Goal: Task Accomplishment & Management: Use online tool/utility

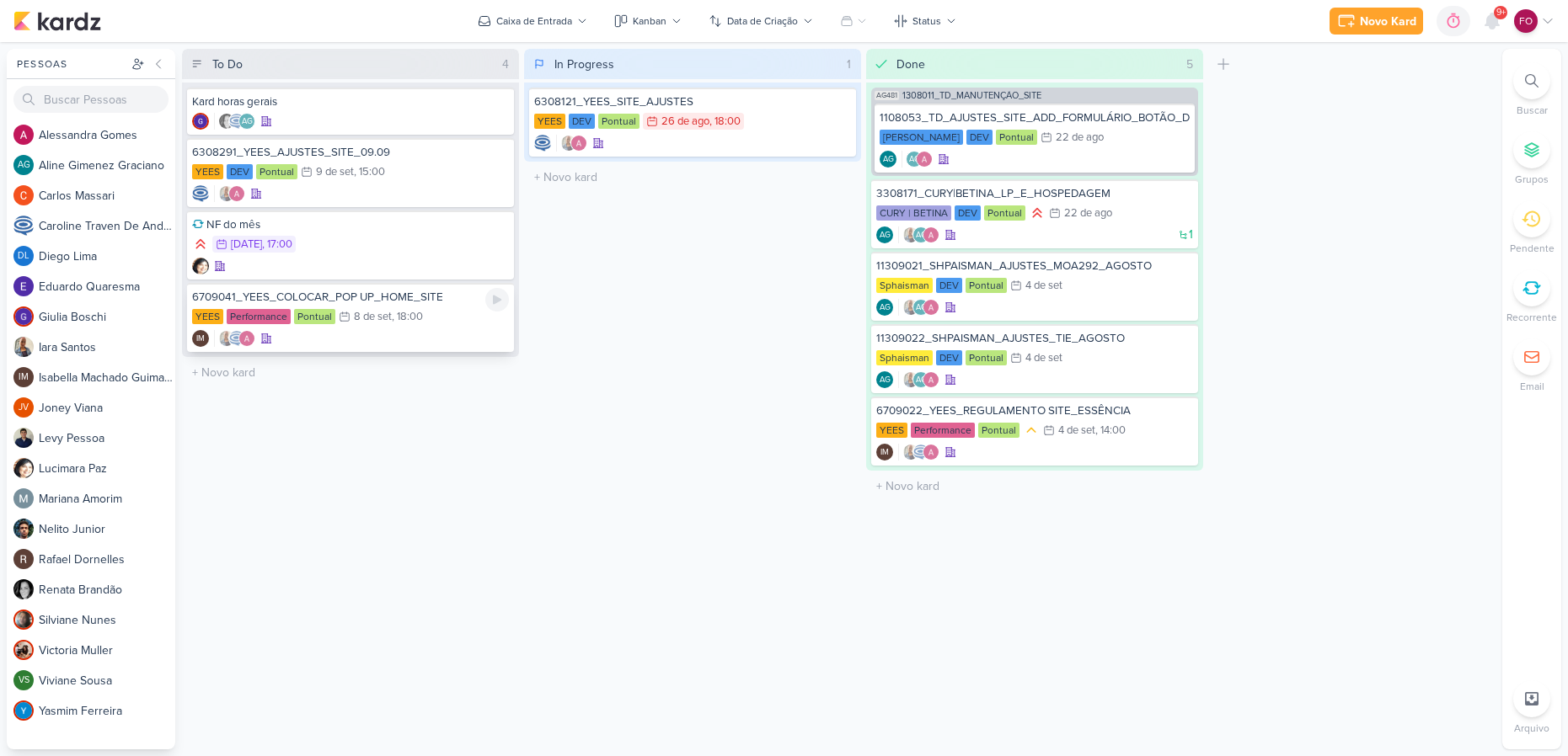
click at [432, 313] on div "YEES Performance Pontual 8/9 [DATE] 18:00" at bounding box center [350, 318] width 317 height 18
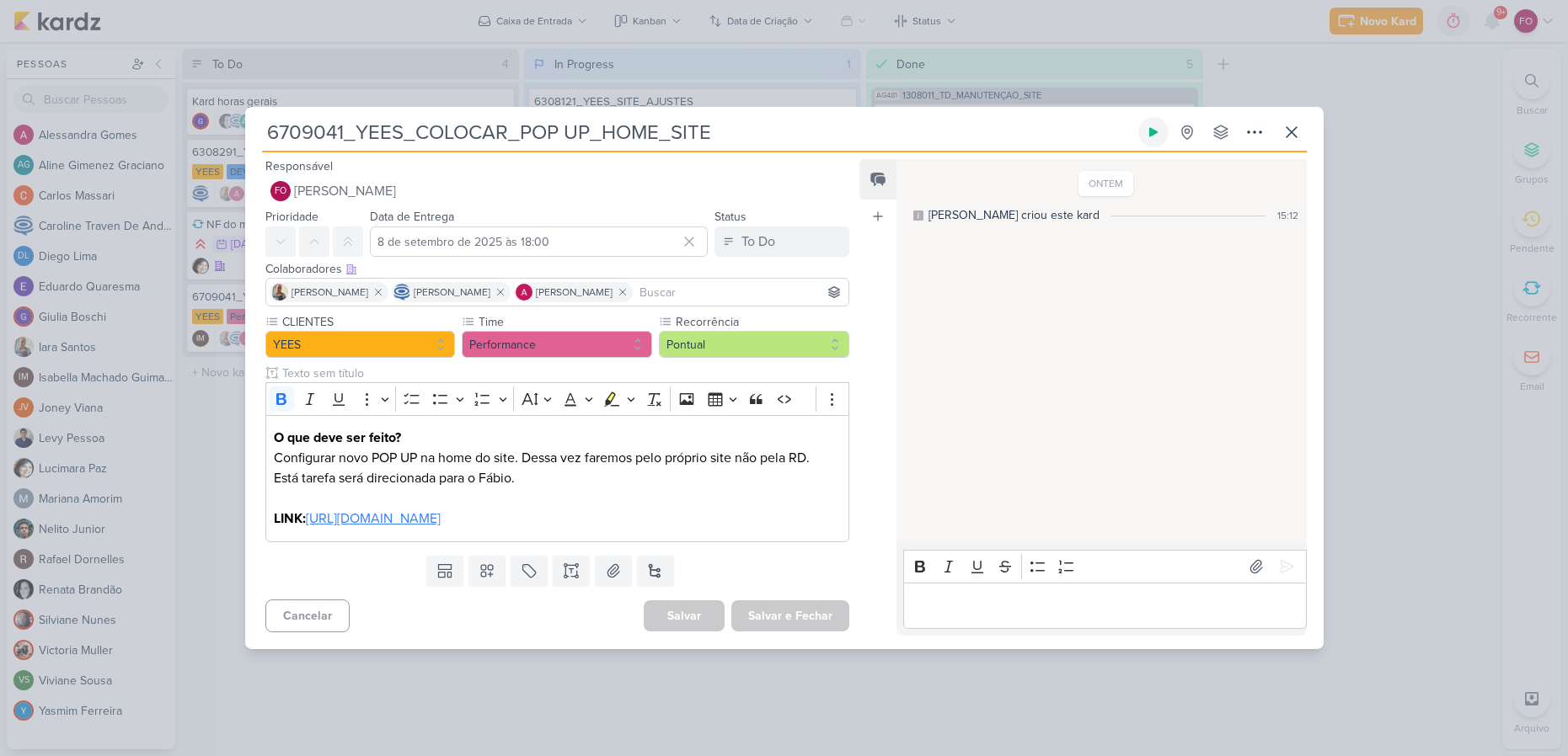
click at [1150, 134] on icon at bounding box center [1153, 133] width 8 height 9
click at [440, 519] on u "[URL][DOMAIN_NAME]" at bounding box center [373, 519] width 135 height 17
click at [440, 518] on u "[URL][DOMAIN_NAME]" at bounding box center [373, 519] width 135 height 17
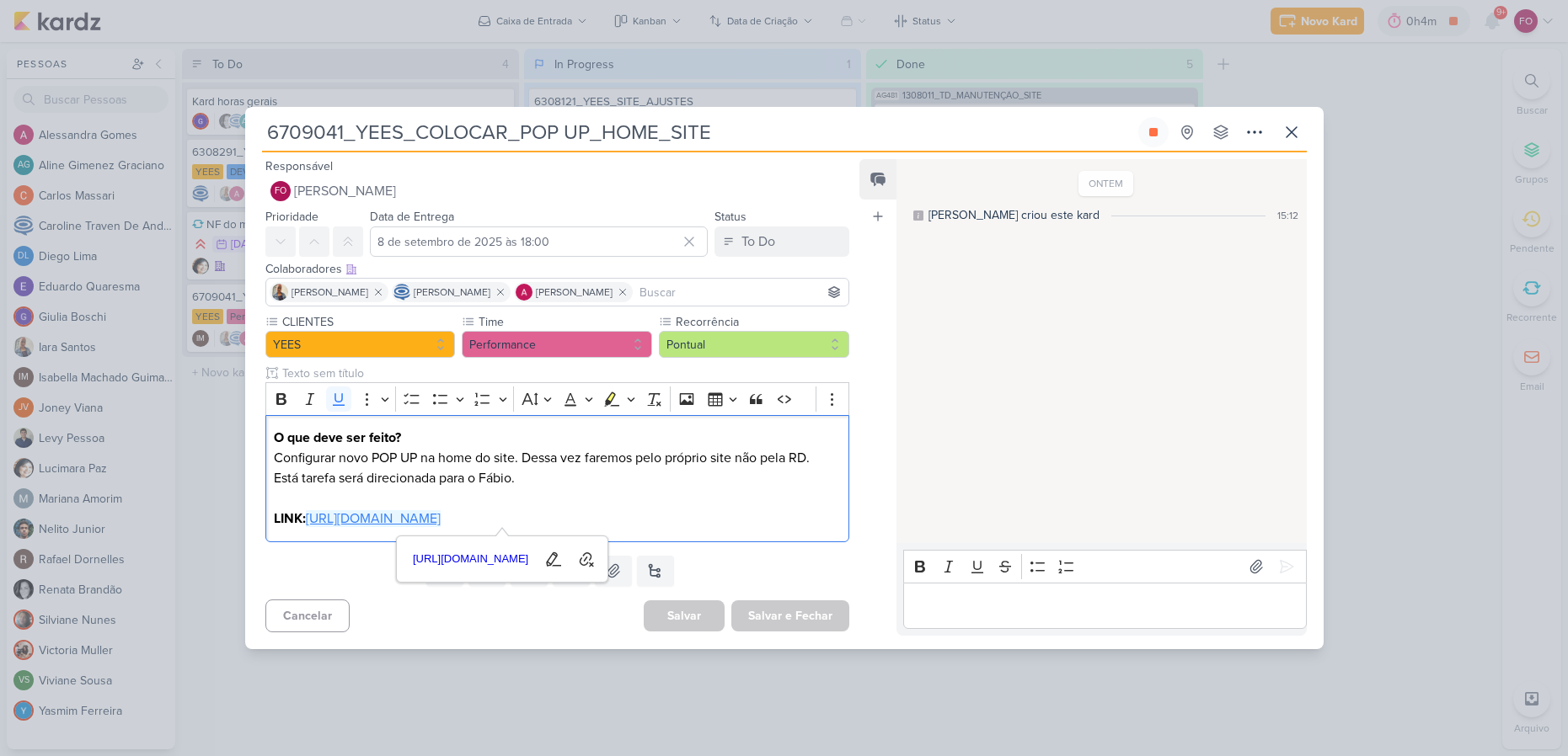
click at [998, 596] on p "Editor editing area: main" at bounding box center [1105, 606] width 385 height 20
click at [1287, 569] on icon at bounding box center [1286, 567] width 17 height 17
click at [1158, 136] on icon at bounding box center [1153, 132] width 14 height 14
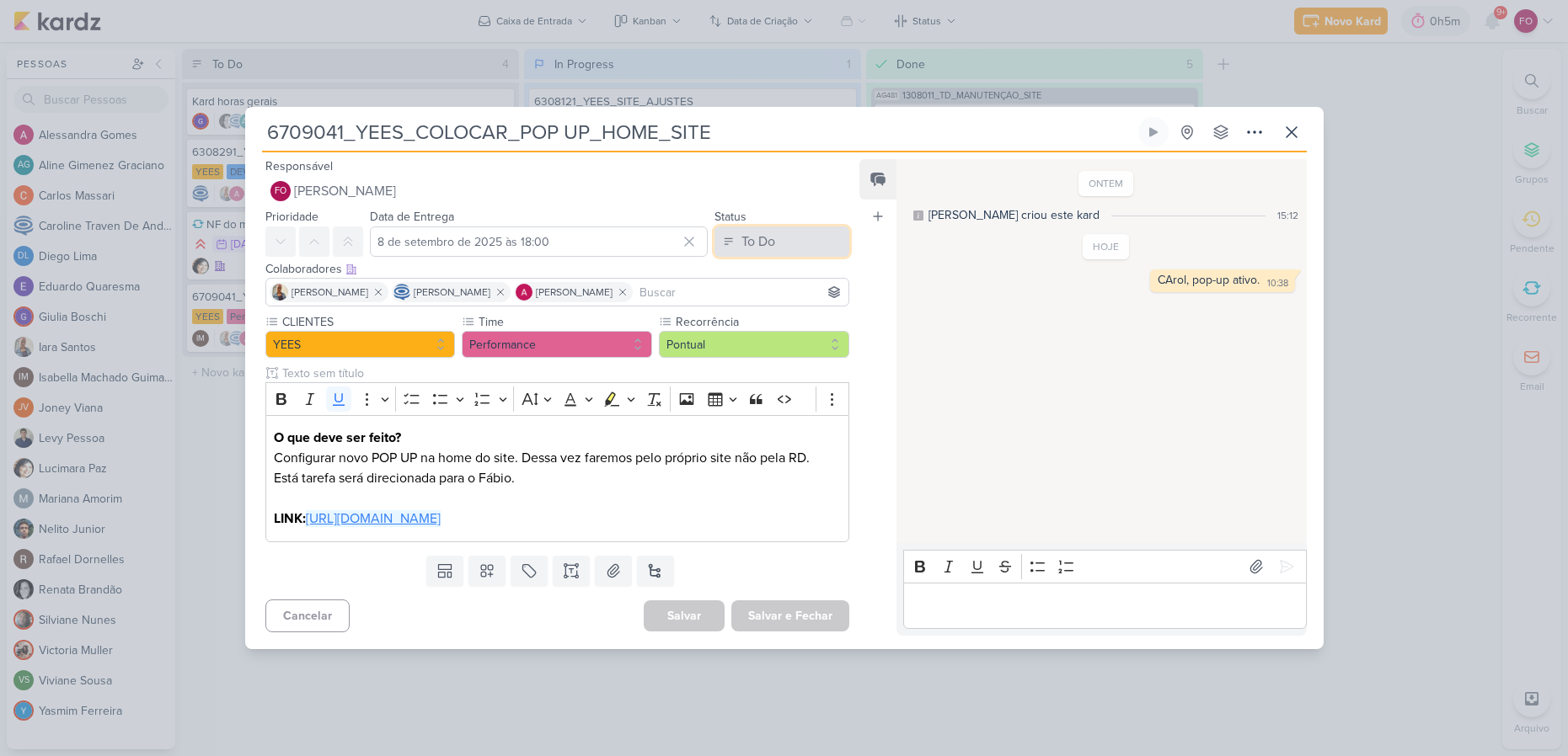
click at [800, 236] on button "To Do" at bounding box center [782, 241] width 135 height 30
click at [755, 333] on button "Done" at bounding box center [773, 336] width 150 height 28
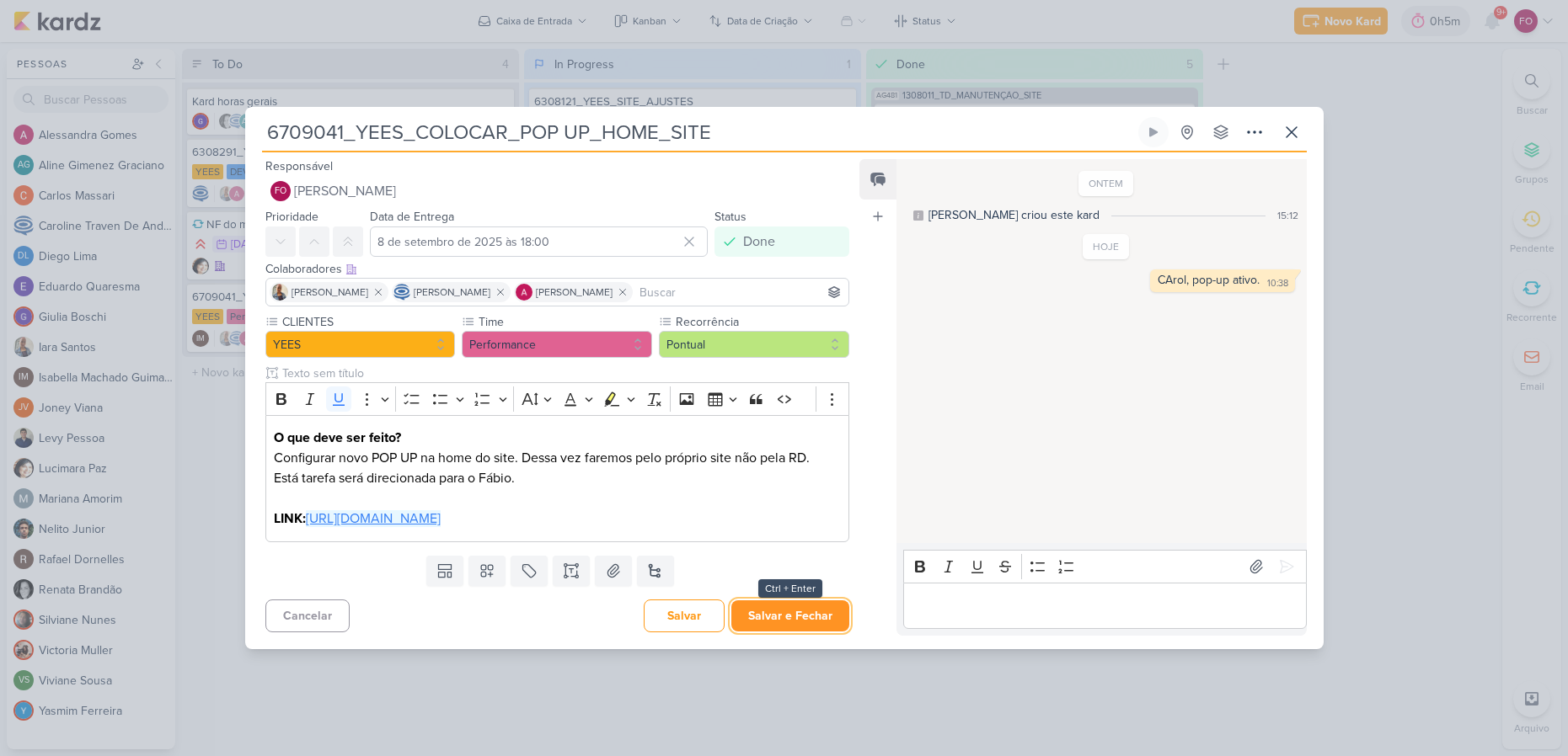
click at [776, 627] on button "Salvar e Fechar" at bounding box center [791, 616] width 118 height 31
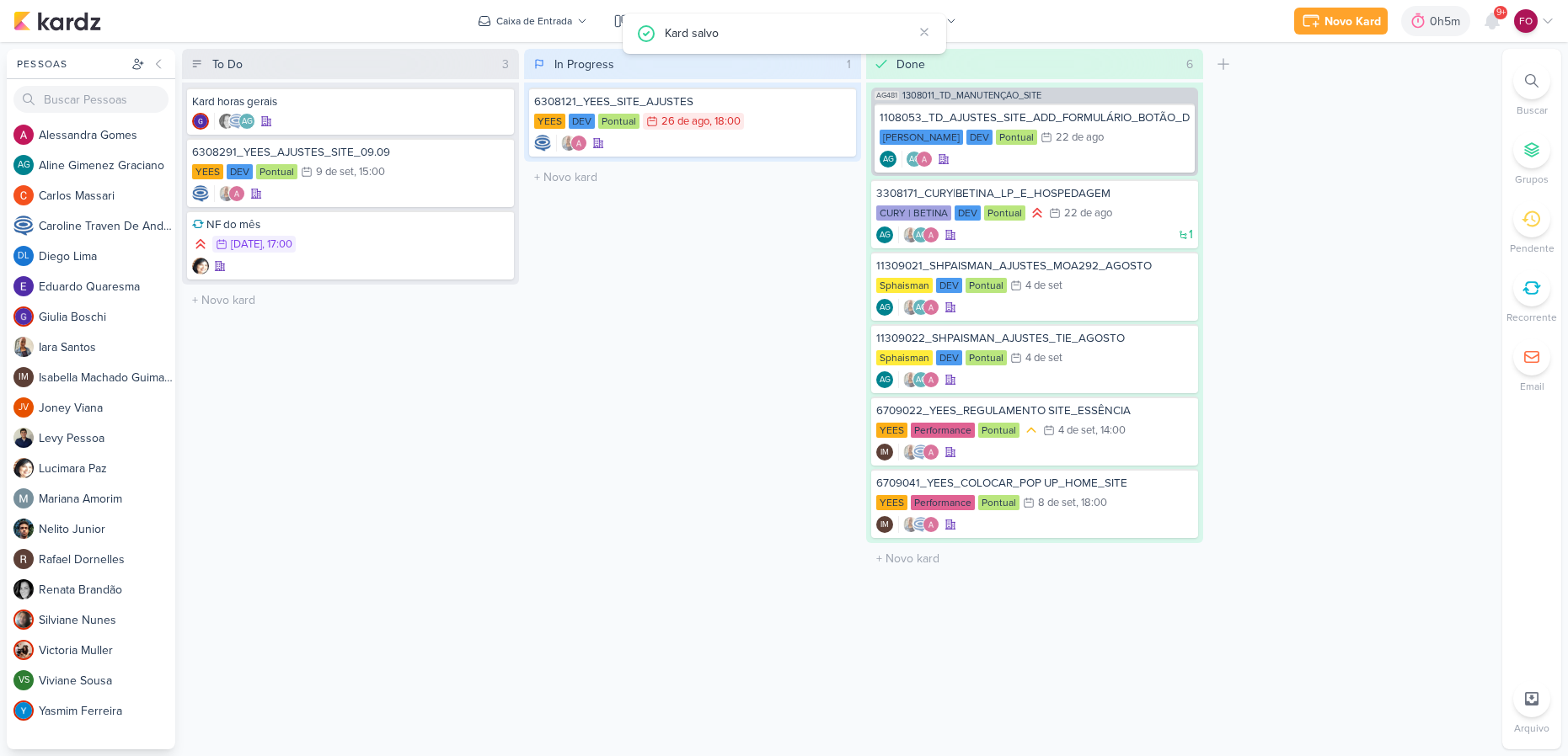
click at [1129, 660] on div "Done 6 Mover Para Esquerda Mover Para Direita [GEOGRAPHIC_DATA] AG481 1308011_T…" at bounding box center [1035, 399] width 337 height 701
click at [1402, 475] on div "To Do 3 Mover Para Esquerda Mover Para Direita [GEOGRAPHIC_DATA] Kard horas ger…" at bounding box center [838, 399] width 1313 height 701
click at [780, 197] on div "In Progress 1 Mover Para Esquerda Mover Para Direita [GEOGRAPHIC_DATA] 6308121_…" at bounding box center [693, 399] width 337 height 701
click at [1447, 22] on div "0h5m" at bounding box center [1447, 21] width 35 height 17
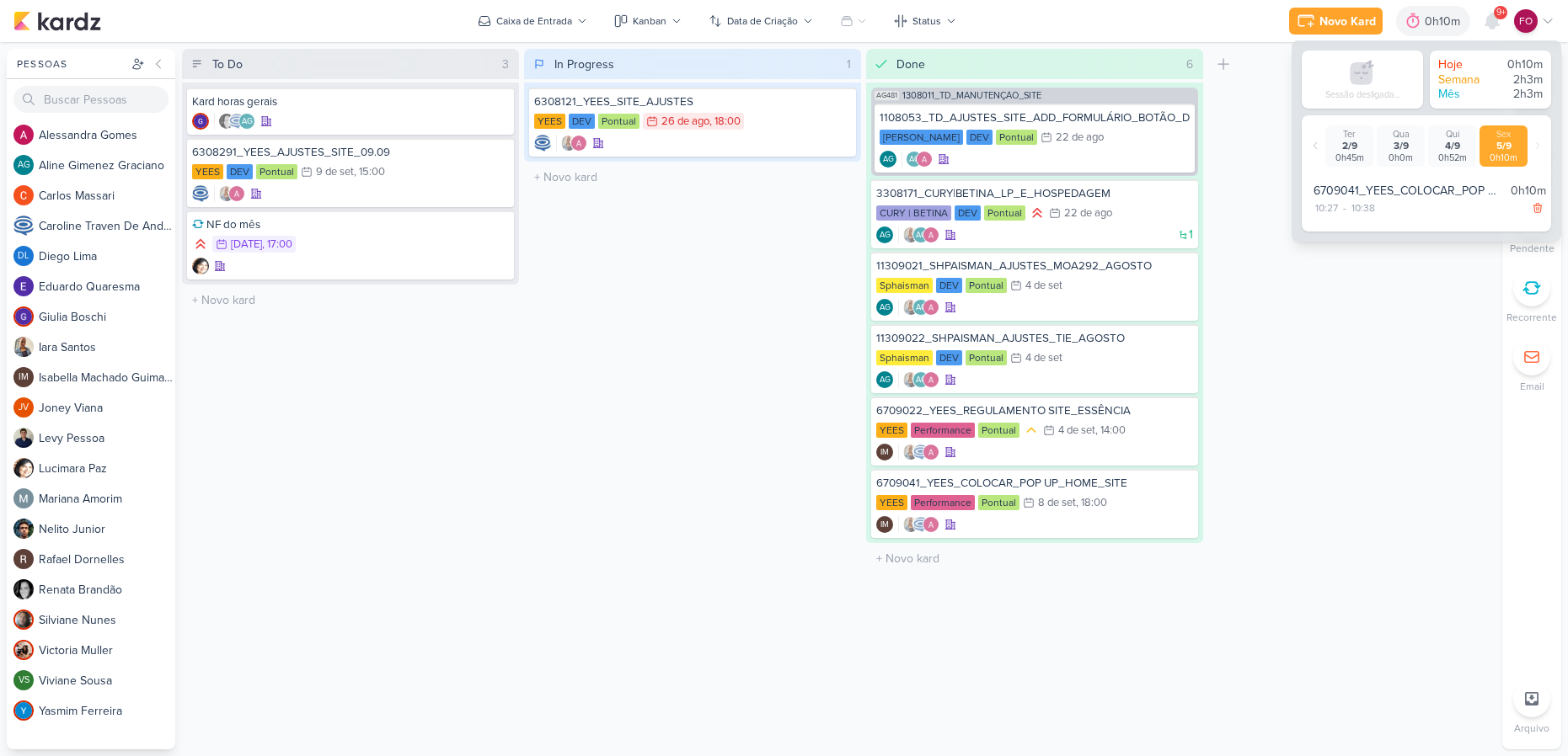
click at [1357, 487] on div "To Do 3 Mover Para Esquerda Mover Para Direita [GEOGRAPHIC_DATA] Kard horas ger…" at bounding box center [838, 399] width 1313 height 701
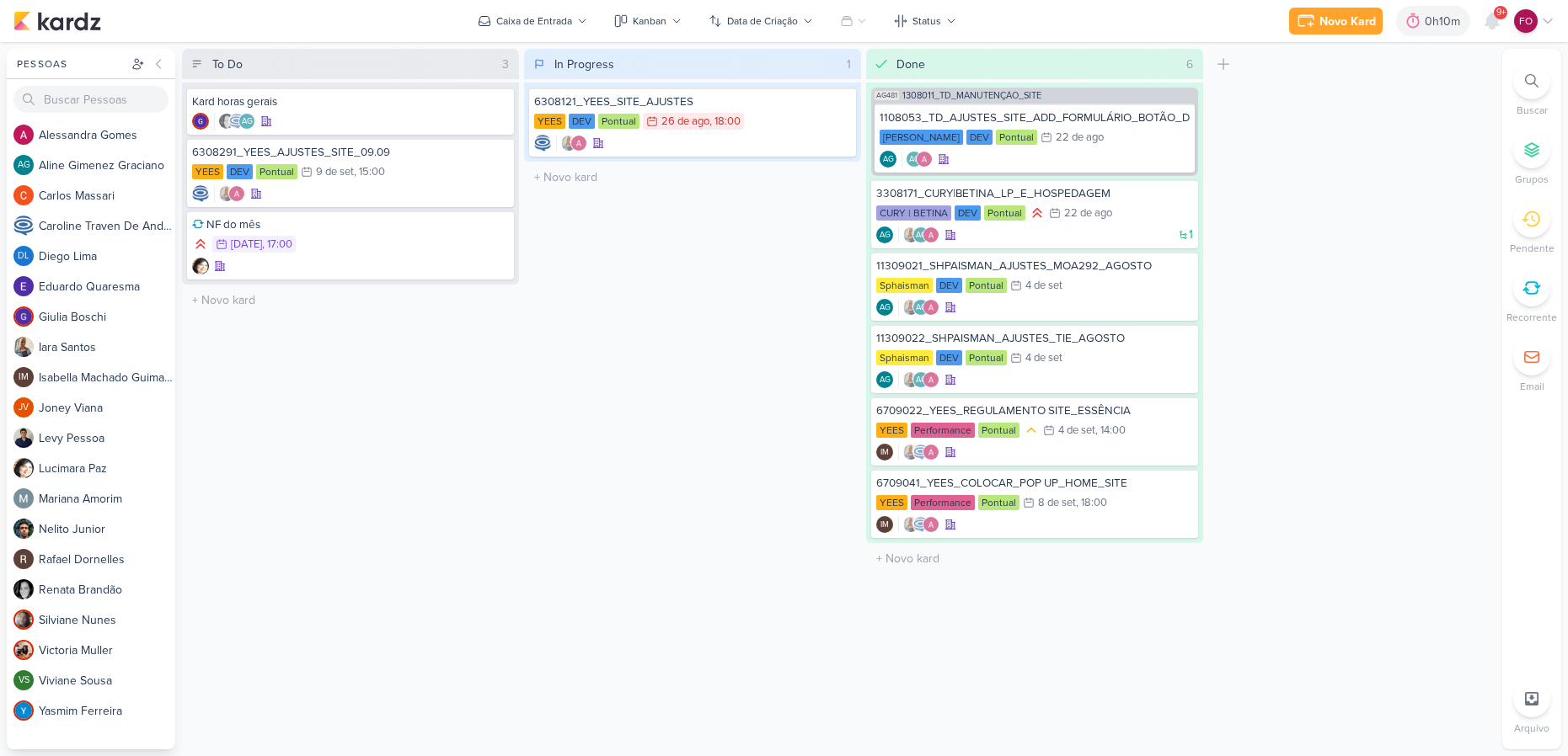
click at [1531, 93] on div at bounding box center [1532, 81] width 37 height 37
type input "a"
type input "mar"
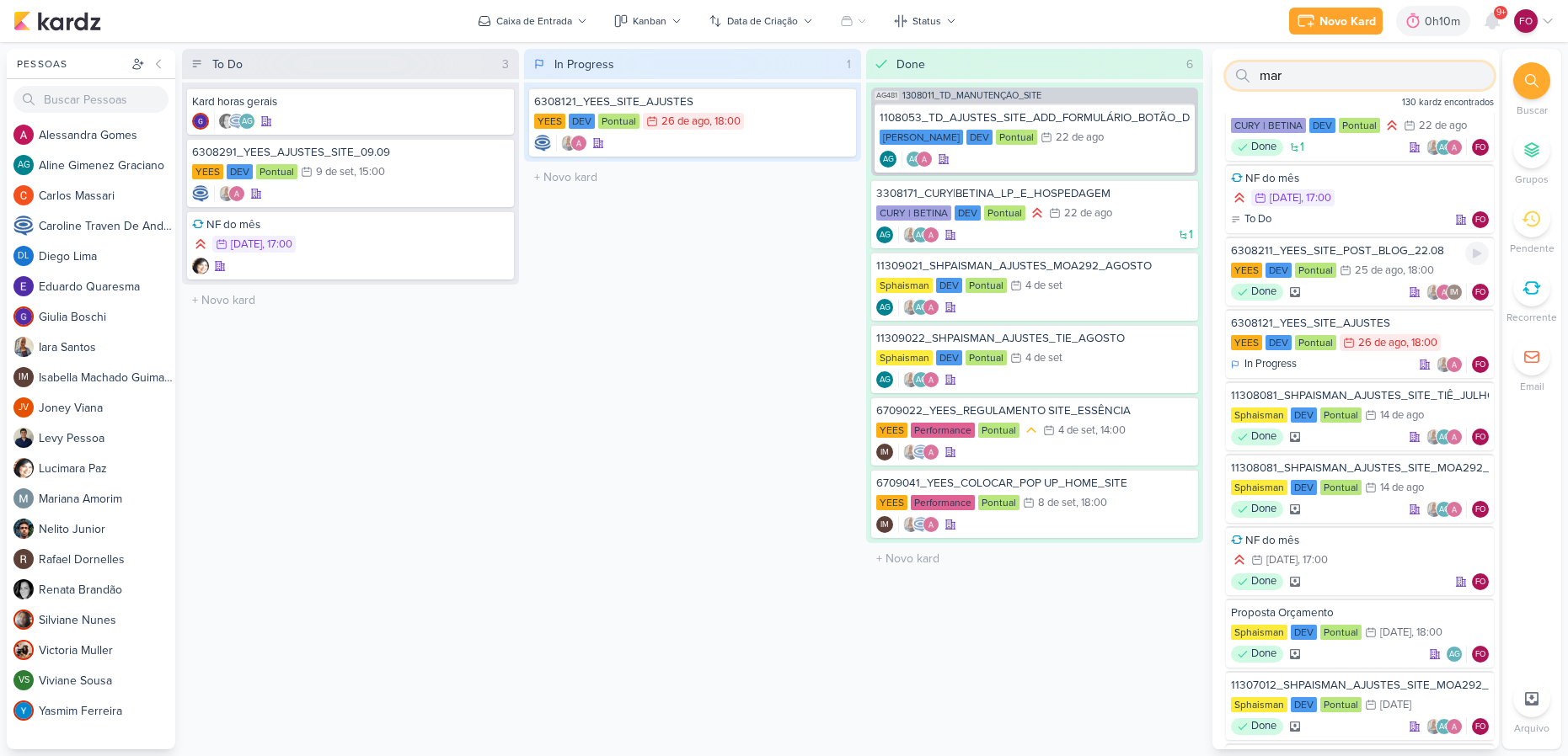
scroll to position [408, 0]
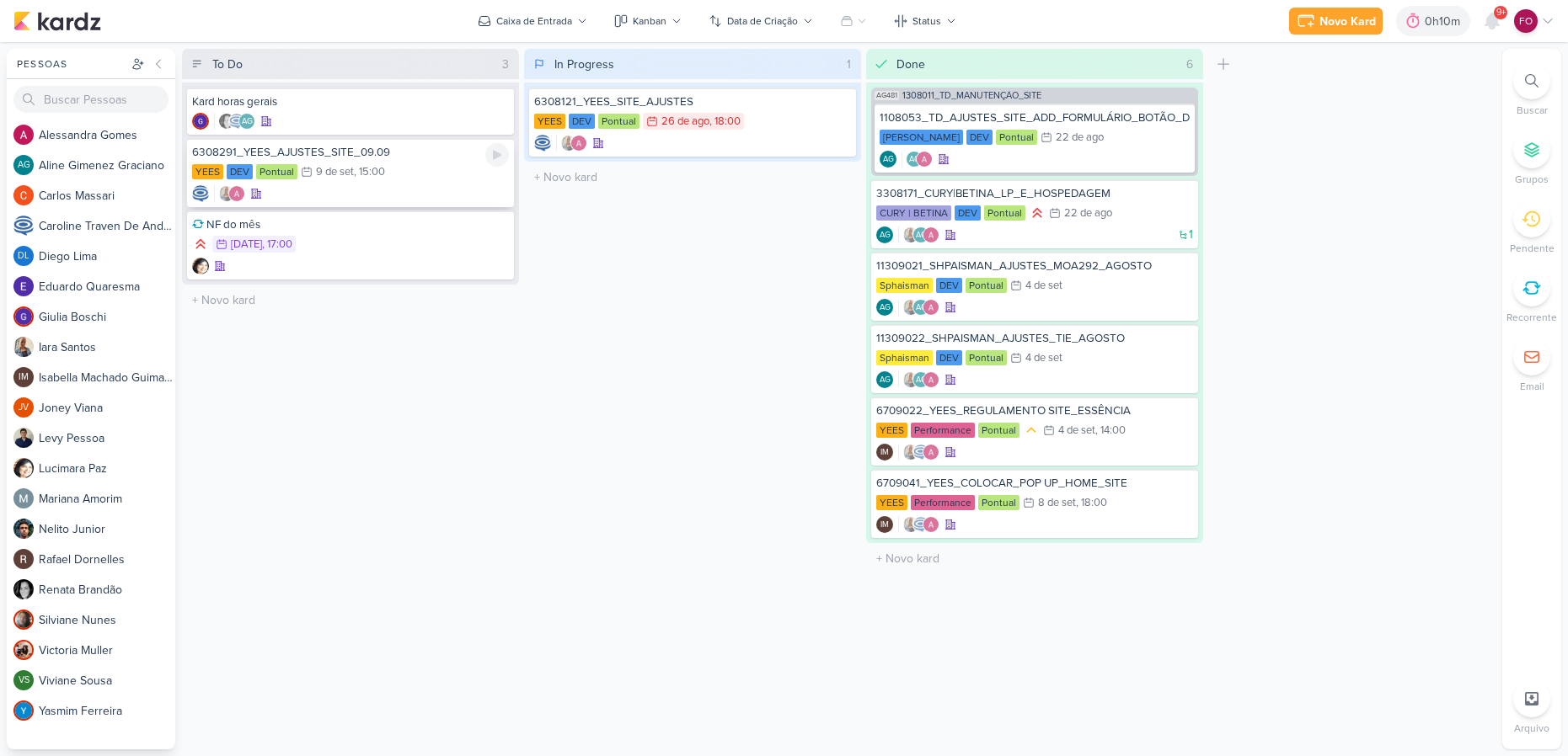
click at [391, 165] on div "YEES DEV Pontual 9/9 [DATE] 15:00" at bounding box center [350, 173] width 317 height 18
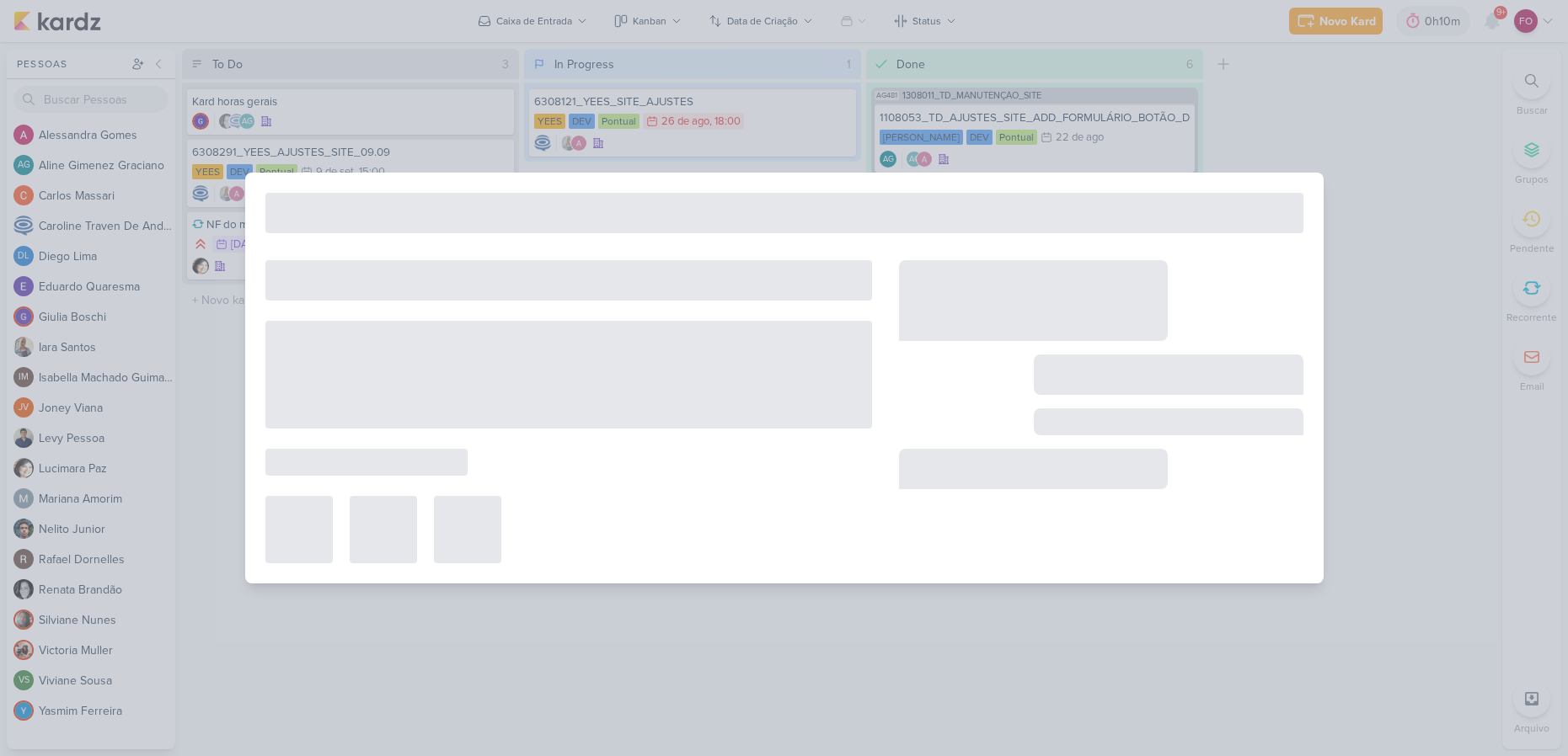
type input "6308291_YEES_AJUSTES_SITE_09.09"
type input "[DATE] 15:00"
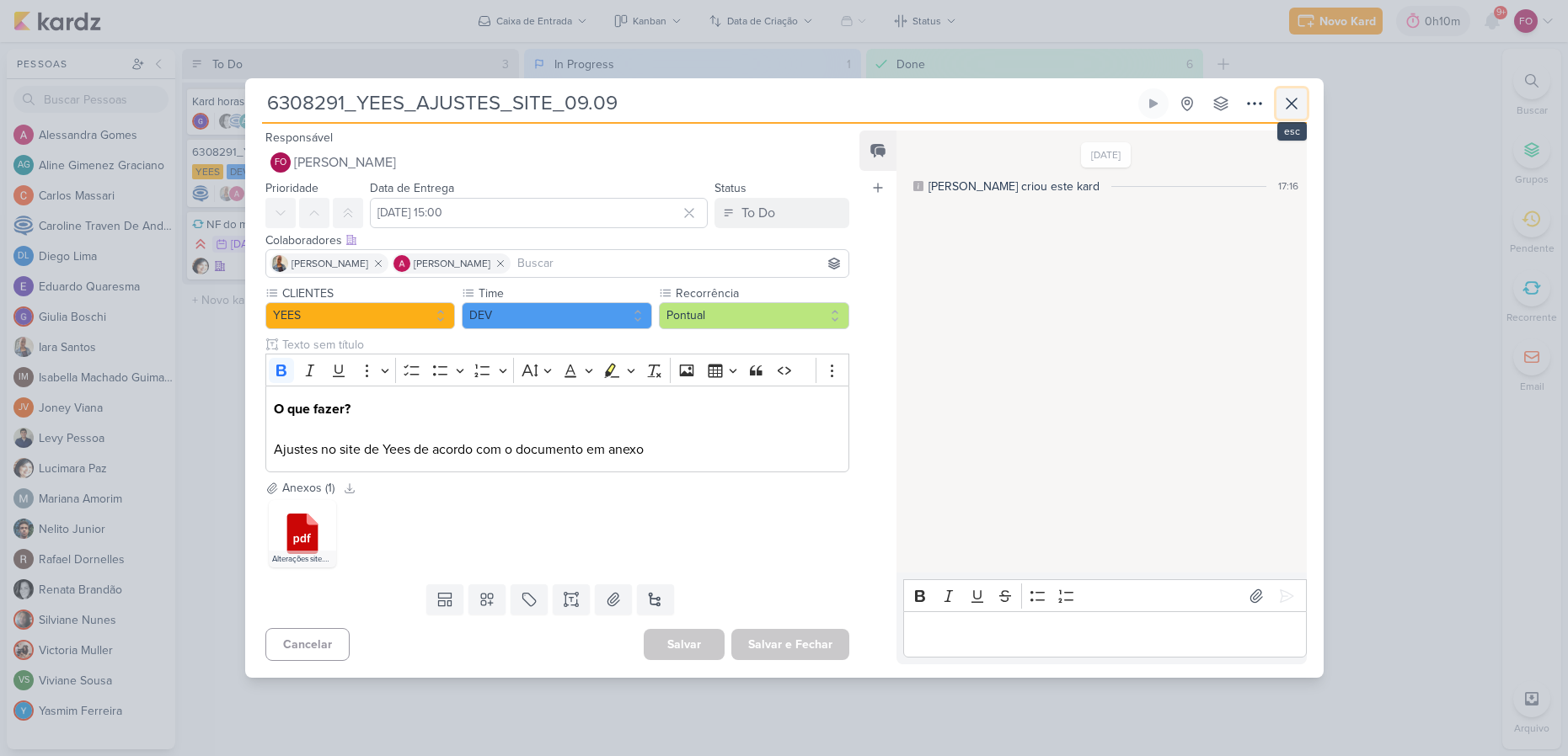
click at [1293, 97] on icon at bounding box center [1291, 104] width 20 height 20
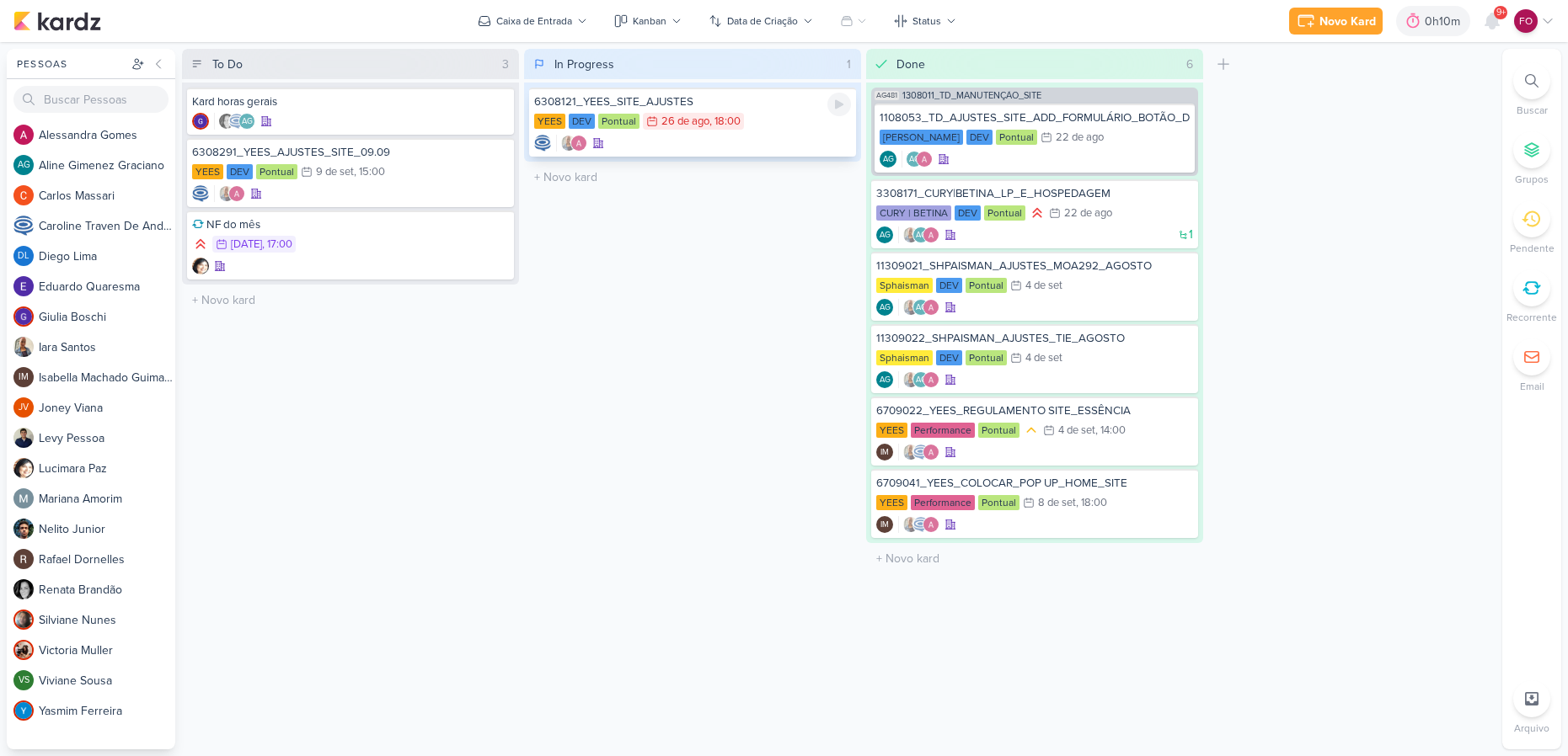
click at [747, 129] on div "YEES DEV Pontual 26/8 [DATE] 18:00" at bounding box center [693, 122] width 317 height 18
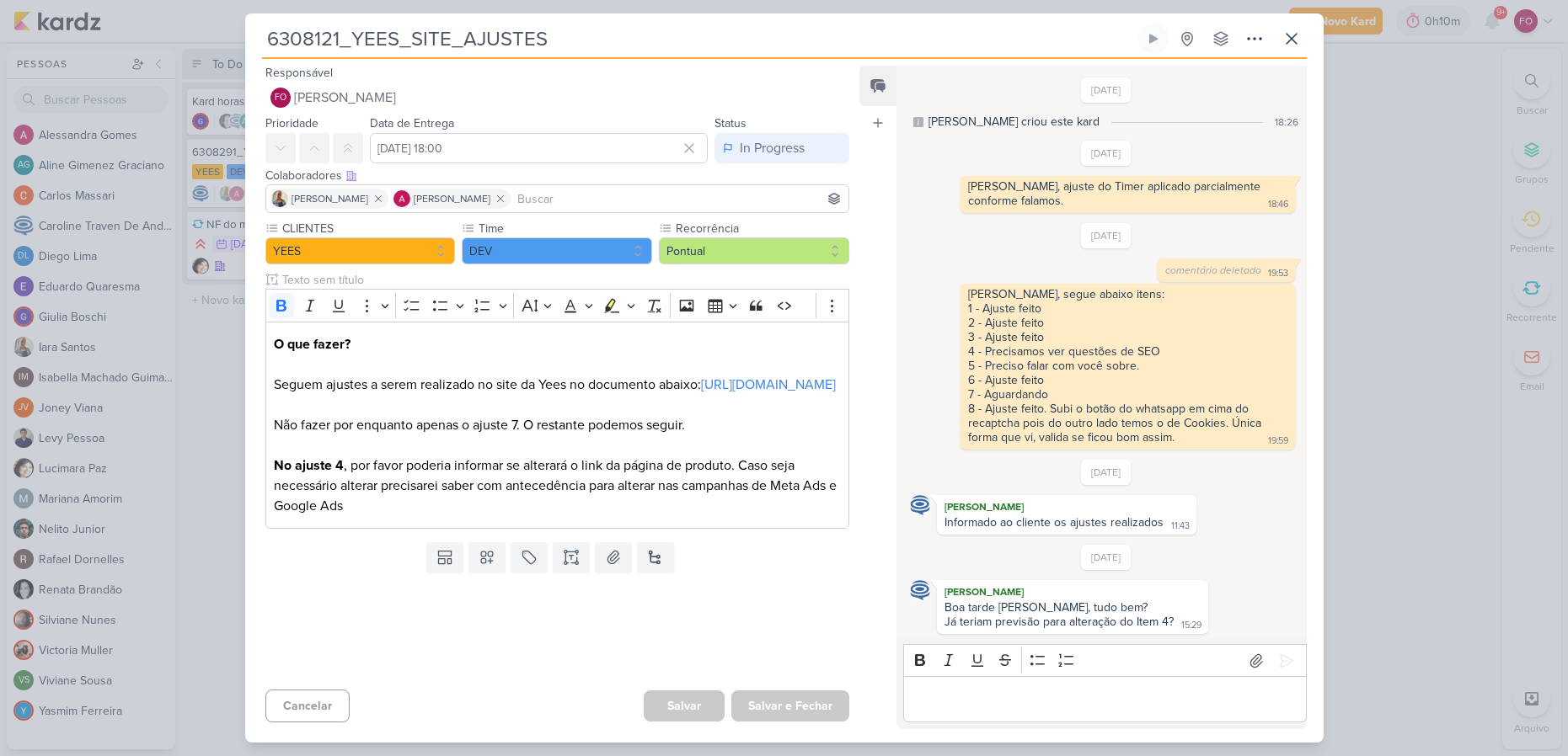
scroll to position [1206, 0]
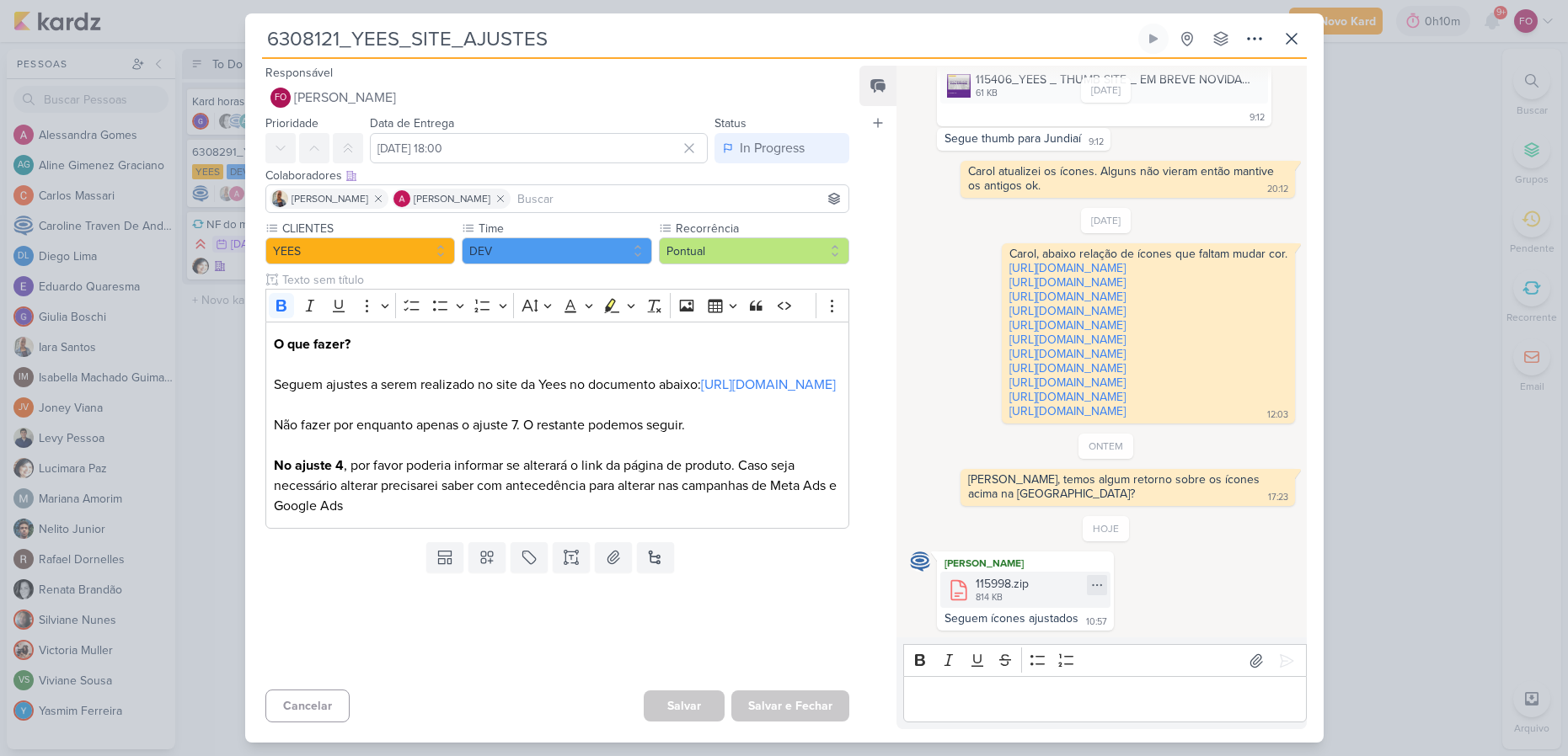
click at [1090, 582] on icon at bounding box center [1097, 585] width 14 height 14
click at [1040, 640] on button "Baixar" at bounding box center [1037, 641] width 136 height 25
drag, startPoint x: 686, startPoint y: 449, endPoint x: 692, endPoint y: 415, distance: 34.5
click at [693, 426] on p "O que fazer? Seguem ajustes a serem realizado no site da Yees no documento abai…" at bounding box center [557, 426] width 566 height 182
click at [701, 393] on link "[URL][DOMAIN_NAME]" at bounding box center [768, 385] width 135 height 17
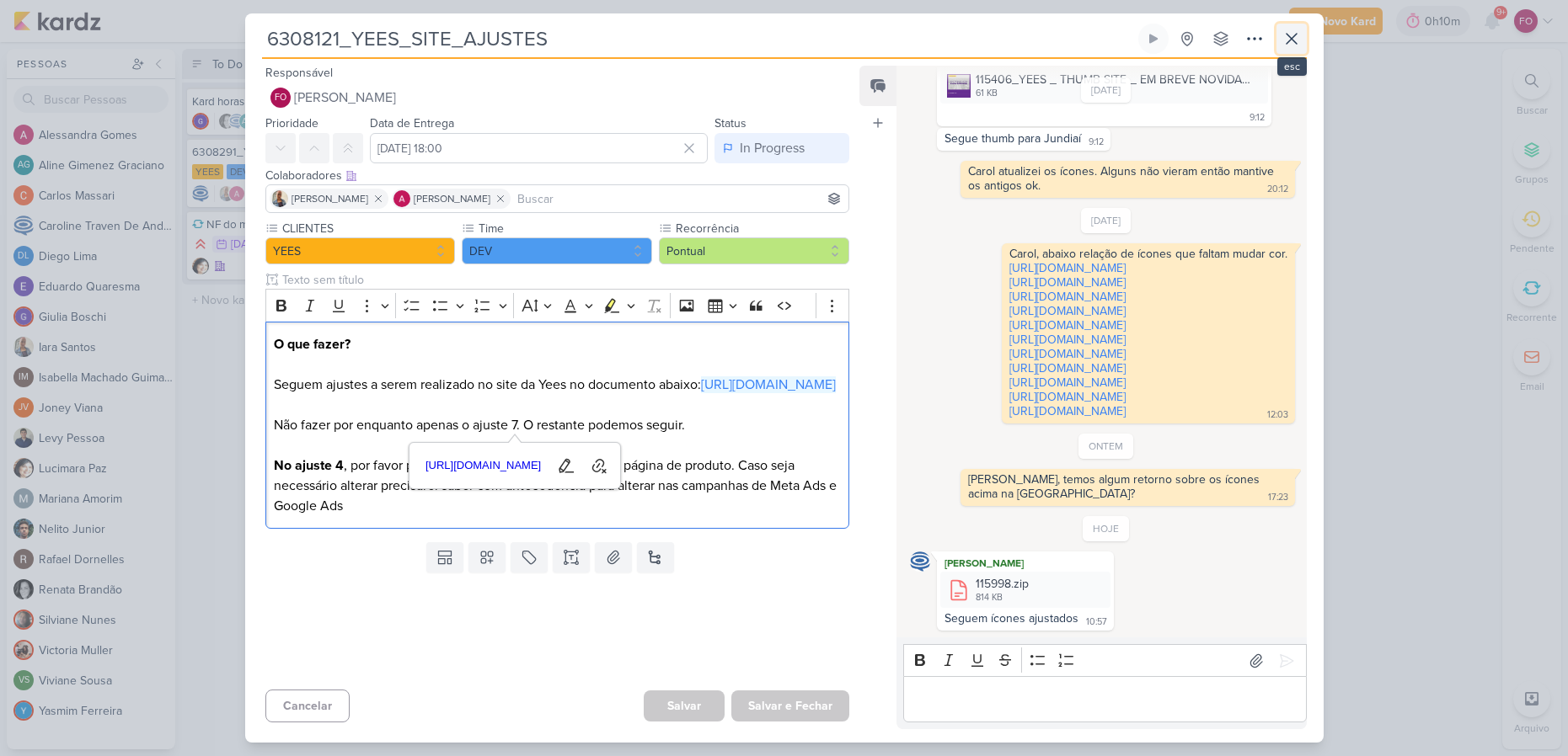
click at [1290, 37] on icon at bounding box center [1291, 38] width 10 height 10
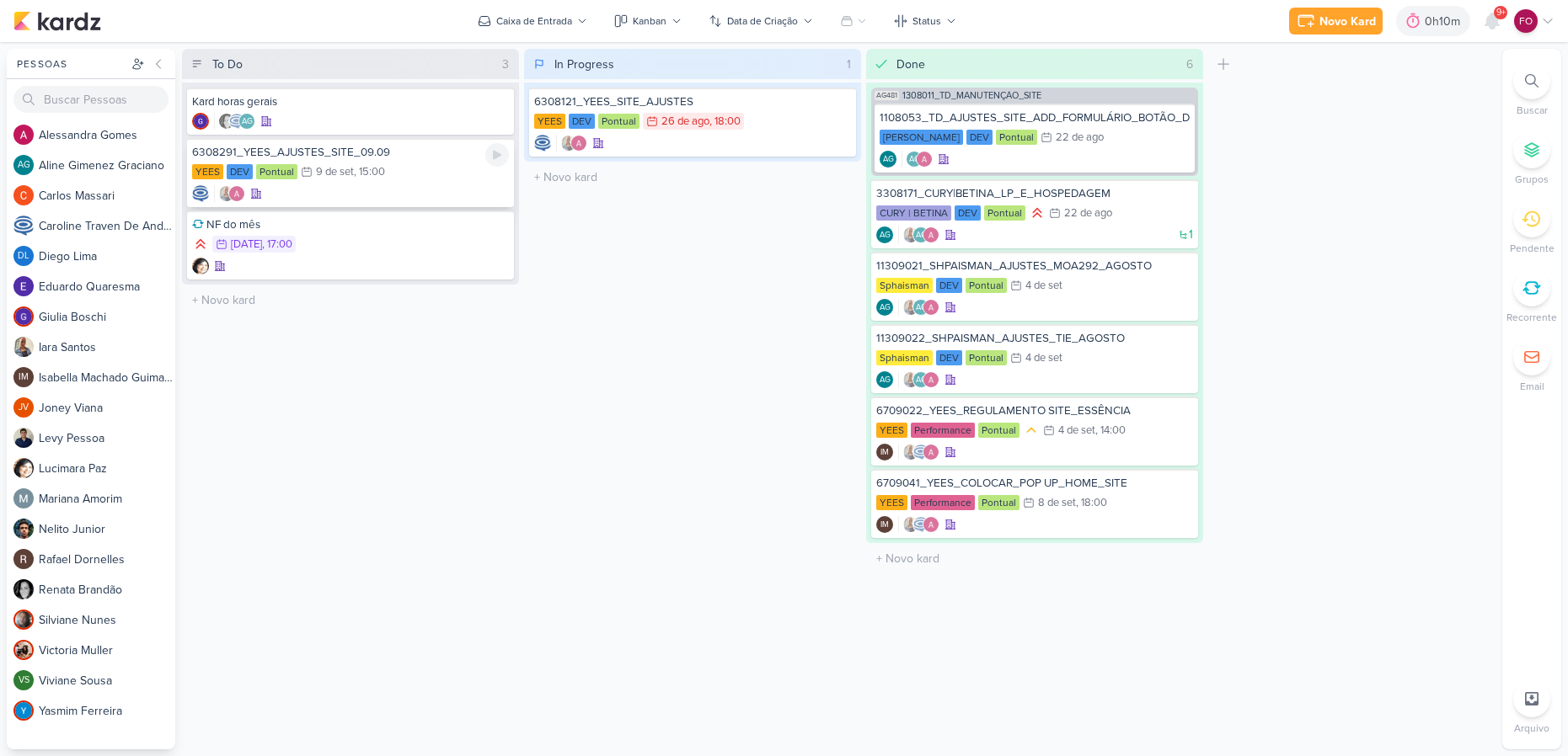
click at [408, 158] on div "6308291_YEES_AJUSTES_SITE_09.09" at bounding box center [350, 152] width 317 height 15
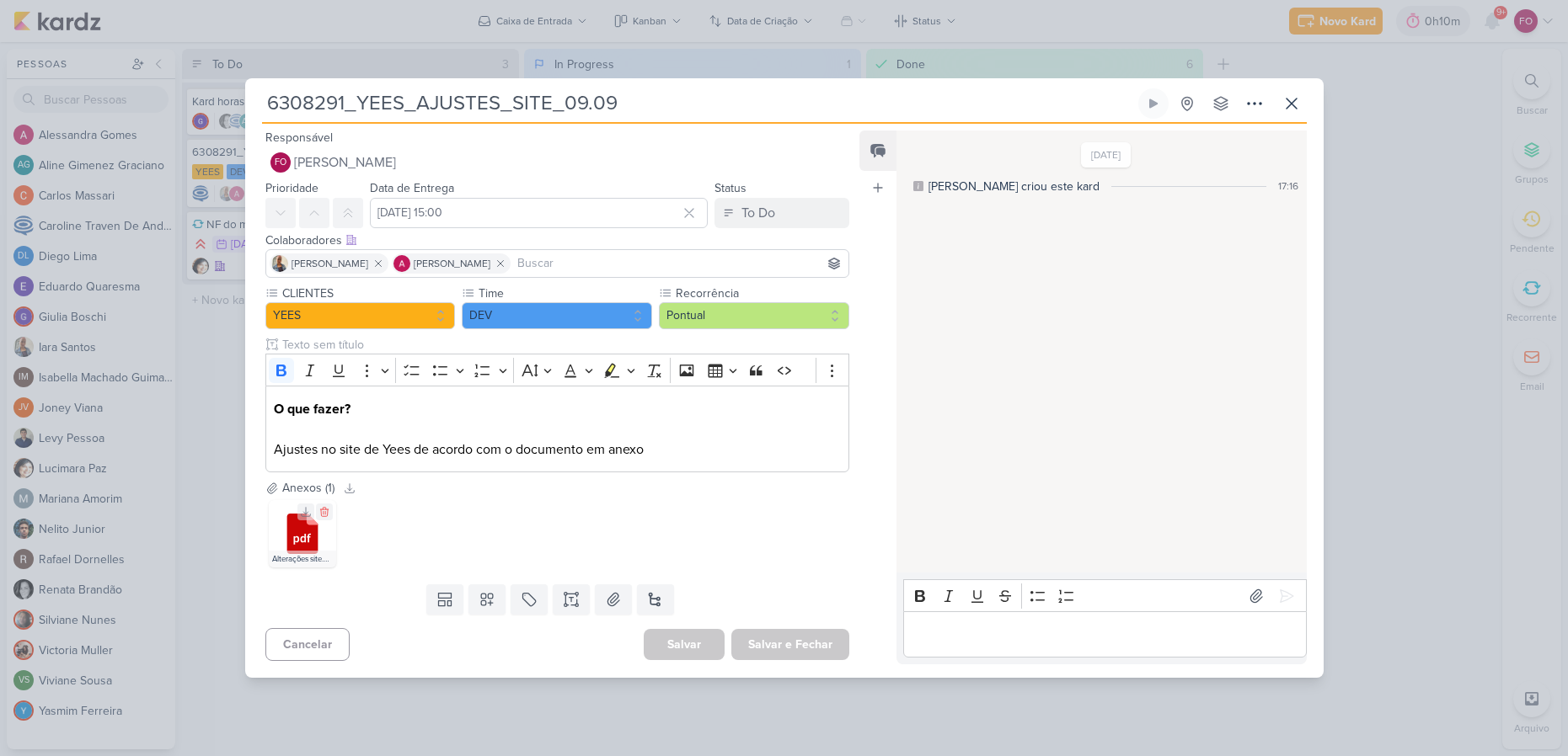
click at [314, 525] on icon at bounding box center [311, 519] width 11 height 11
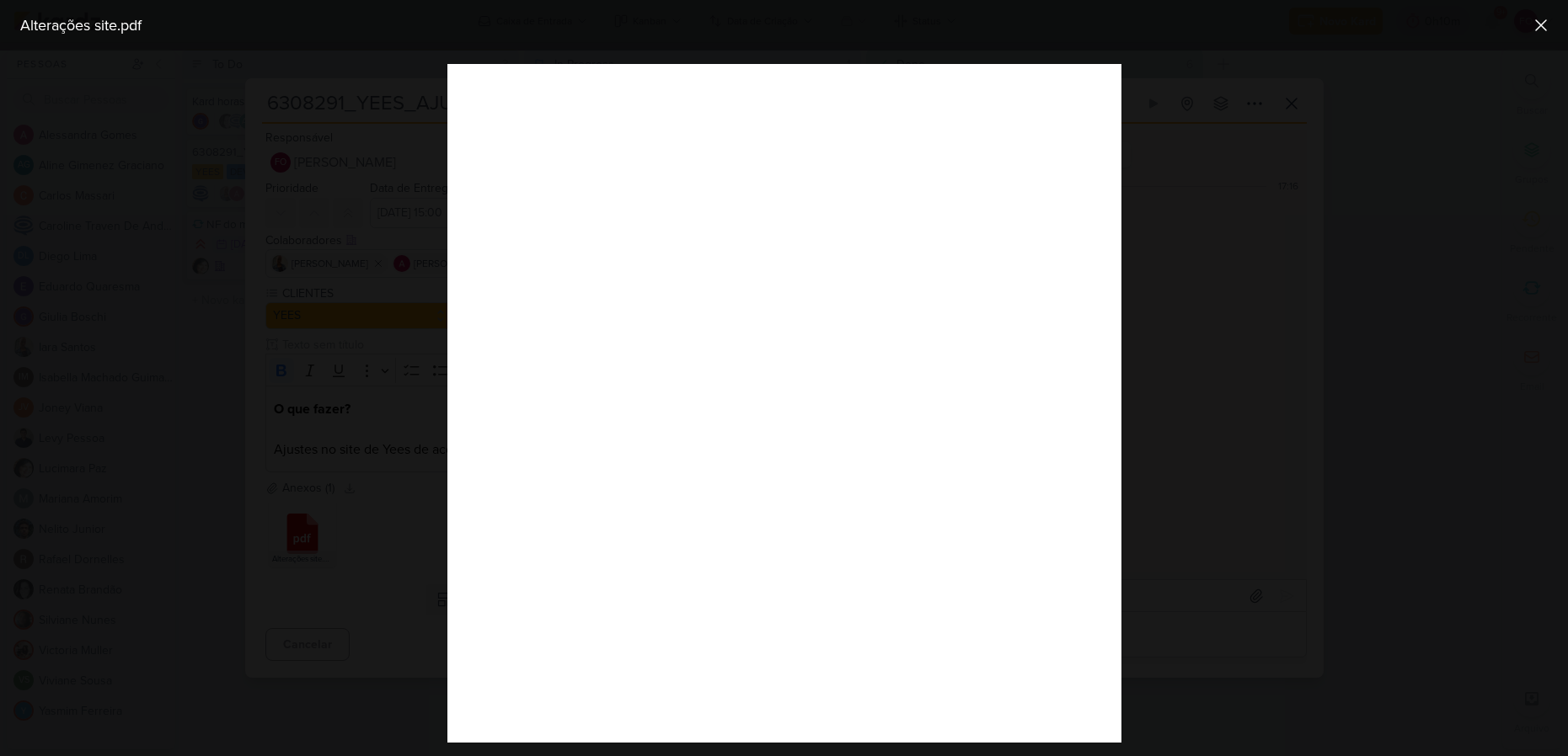
click at [1191, 128] on div at bounding box center [784, 404] width 1568 height 706
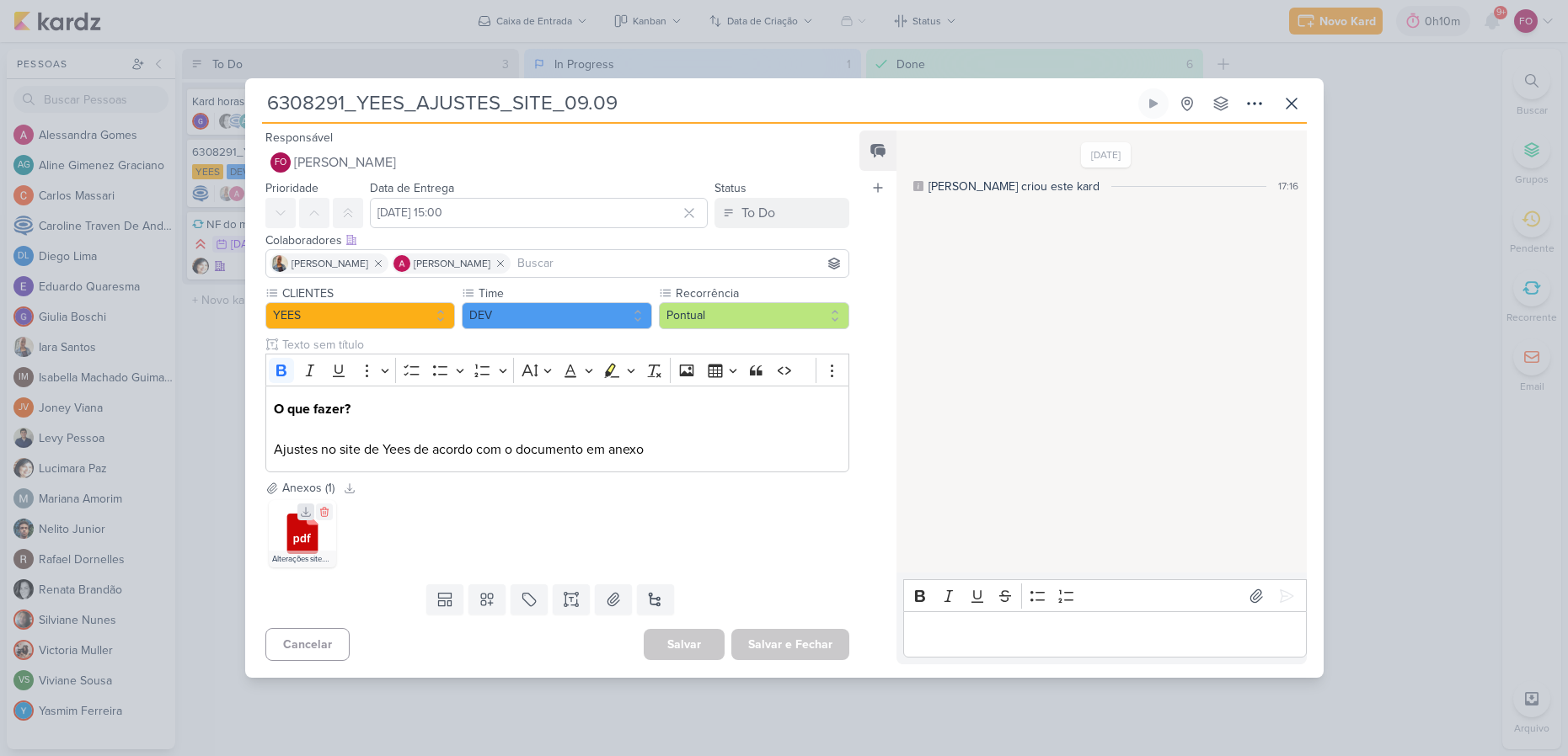
click at [301, 511] on icon at bounding box center [306, 511] width 12 height 12
